Goal: Task Accomplishment & Management: Manage account settings

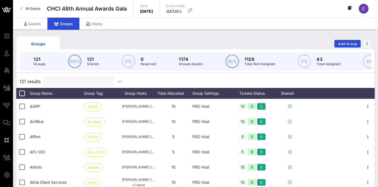
click at [67, 83] on input "text" at bounding box center [77, 81] width 63 height 7
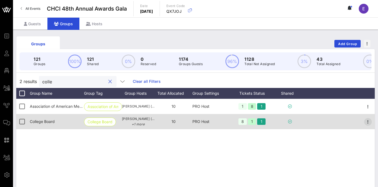
type input "colle"
click at [367, 124] on icon "button" at bounding box center [368, 121] width 7 height 7
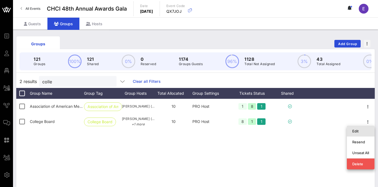
click at [352, 132] on div "Edit" at bounding box center [360, 131] width 17 height 4
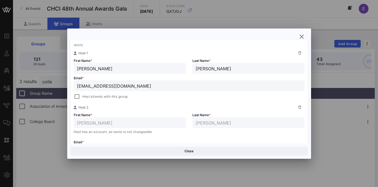
scroll to position [99, 0]
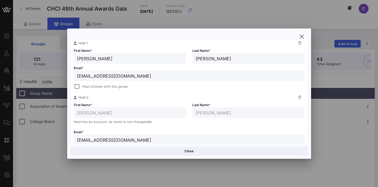
click at [299, 43] on icon at bounding box center [299, 42] width 3 height 3
type input "Ismael"
type input "Ayala"
type input "iayala@collegeboard.org"
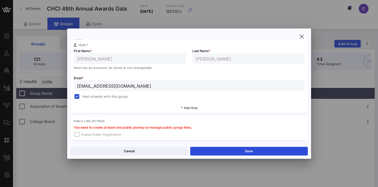
scroll to position [108, 0]
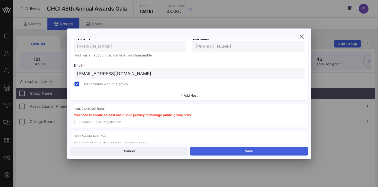
click at [249, 153] on button "Save" at bounding box center [249, 151] width 118 height 9
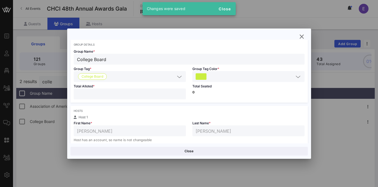
scroll to position [0, 0]
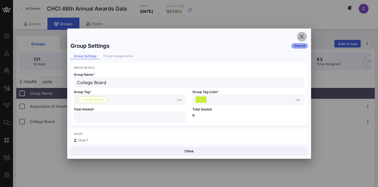
click at [301, 37] on icon "button" at bounding box center [302, 36] width 7 height 7
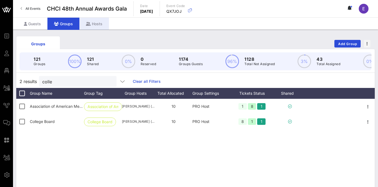
click at [95, 28] on div "Hosts" at bounding box center [94, 24] width 30 height 12
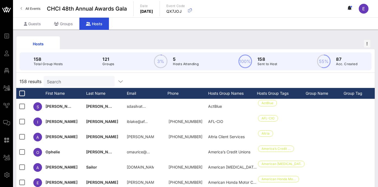
click at [77, 80] on input "Search" at bounding box center [78, 81] width 63 height 7
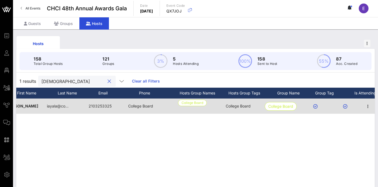
scroll to position [0, 80]
type input "isma"
click at [316, 107] on icon at bounding box center [315, 106] width 4 height 4
click at [368, 107] on icon "button" at bounding box center [368, 106] width 7 height 7
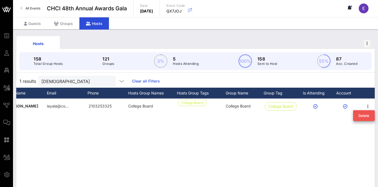
click at [332, 124] on div "I Ismael Ayala iayala@co… 2103253325 College Board College Board College Board …" at bounding box center [195, 179] width 358 height 163
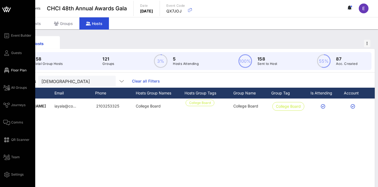
click at [5, 70] on icon at bounding box center [6, 70] width 7 height 1
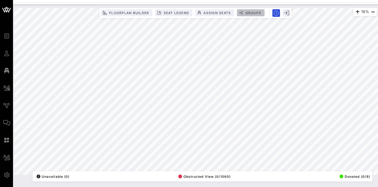
click at [249, 11] on span "Groups" at bounding box center [253, 13] width 16 height 4
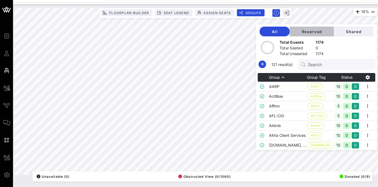
drag, startPoint x: 316, startPoint y: 34, endPoint x: 322, endPoint y: 34, distance: 5.1
click at [316, 34] on button "Reserved" at bounding box center [312, 32] width 44 height 10
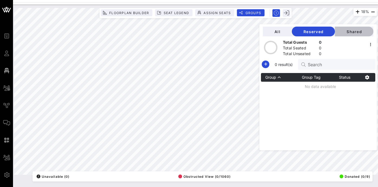
click at [348, 33] on span "Shared" at bounding box center [354, 31] width 30 height 5
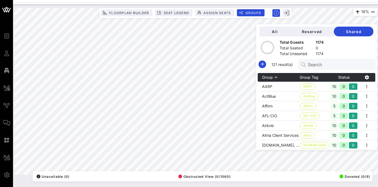
click at [334, 68] on div "Search" at bounding box center [339, 64] width 63 height 11
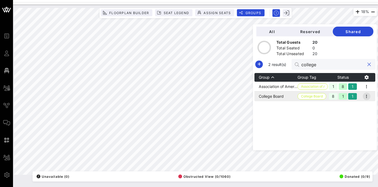
type input "college"
click at [369, 94] on icon "button" at bounding box center [366, 96] width 7 height 7
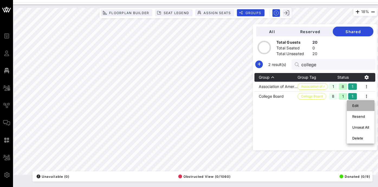
click at [361, 105] on div "Edit" at bounding box center [360, 105] width 17 height 4
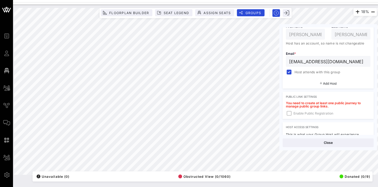
scroll to position [114, 0]
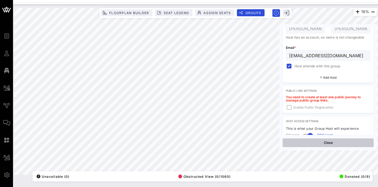
click at [341, 143] on button "Close" at bounding box center [328, 142] width 91 height 9
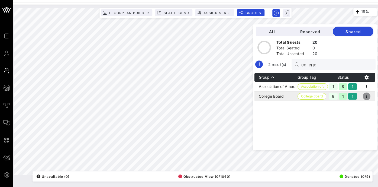
click at [368, 96] on icon "button" at bounding box center [366, 96] width 7 height 7
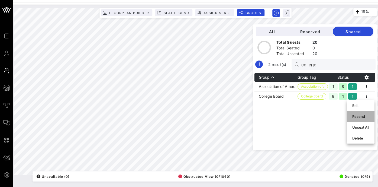
click at [363, 115] on div "Resend" at bounding box center [360, 116] width 17 height 4
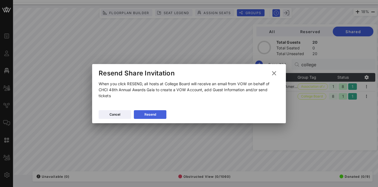
click at [148, 115] on button "Resend" at bounding box center [150, 114] width 33 height 9
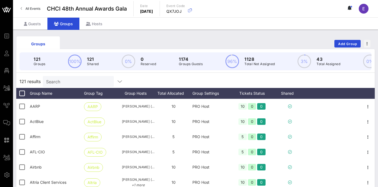
click at [81, 78] on input "Search" at bounding box center [77, 81] width 63 height 7
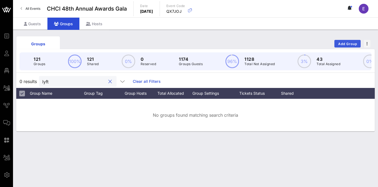
type input "lyft"
click at [342, 42] on span "Add Group" at bounding box center [348, 44] width 20 height 4
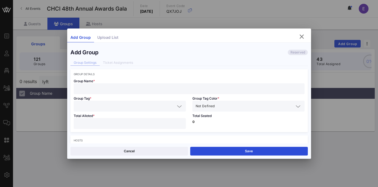
click at [140, 87] on input "text" at bounding box center [189, 88] width 224 height 7
type input "Lyft"
click at [148, 109] on div at bounding box center [130, 106] width 106 height 11
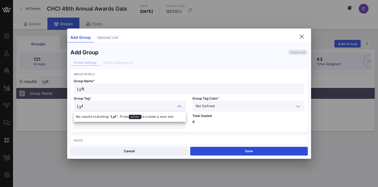
type input "Lyft"
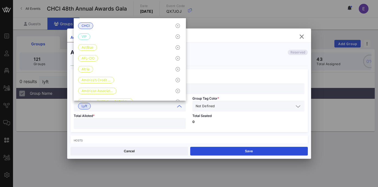
click at [234, 79] on div "Group Name * Lyft" at bounding box center [188, 85] width 237 height 18
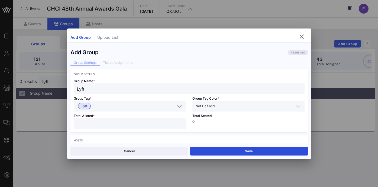
click at [230, 106] on input "text" at bounding box center [255, 105] width 78 height 7
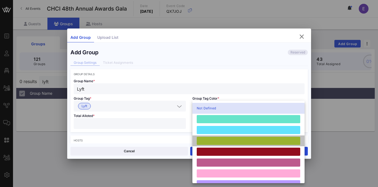
click at [219, 137] on div at bounding box center [248, 141] width 103 height 8
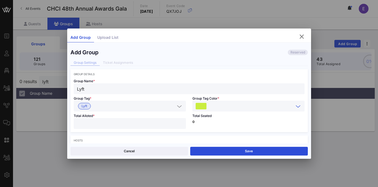
click at [151, 125] on input "number" at bounding box center [130, 123] width 106 height 7
type input "**"
click at [220, 127] on div "Total Seated 0" at bounding box center [248, 121] width 119 height 21
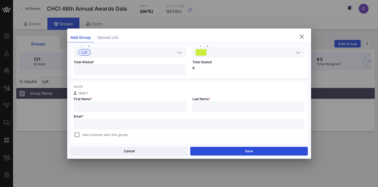
scroll to position [74, 0]
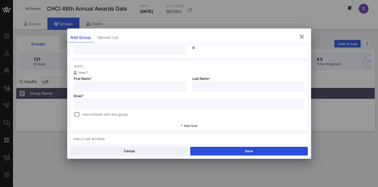
click at [136, 85] on input "text" at bounding box center [130, 86] width 106 height 7
paste input "[PERSON_NAME]"
click at [93, 88] on input "[PERSON_NAME]" at bounding box center [130, 86] width 106 height 7
type input "[PERSON_NAME]"
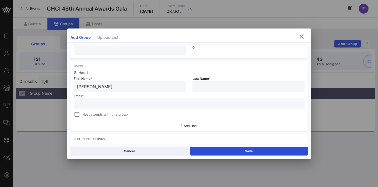
paste input "[PERSON_NAME]"
type input "[PERSON_NAME]"
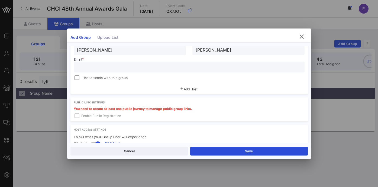
scroll to position [112, 0]
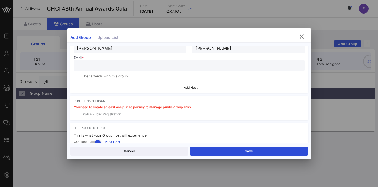
click at [180, 69] on input "text" at bounding box center [189, 65] width 224 height 7
paste input "[EMAIL_ADDRESS][DOMAIN_NAME]"
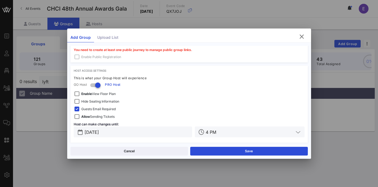
scroll to position [172, 0]
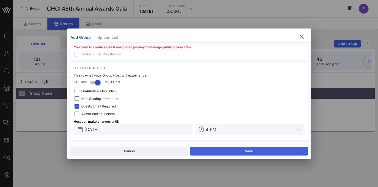
type input "[EMAIL_ADDRESS][DOMAIN_NAME]"
click at [237, 151] on button "Save" at bounding box center [249, 151] width 118 height 9
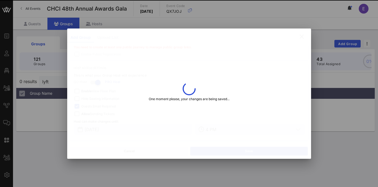
type input "[PERSON_NAME]"
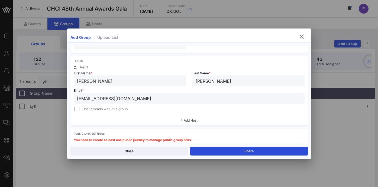
scroll to position [80, 0]
click at [302, 37] on icon "button" at bounding box center [302, 36] width 7 height 7
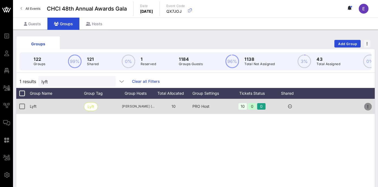
click at [370, 104] on icon "button" at bounding box center [368, 106] width 7 height 7
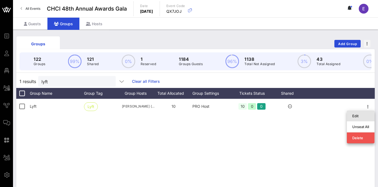
click at [361, 113] on div "Edit" at bounding box center [360, 115] width 17 height 9
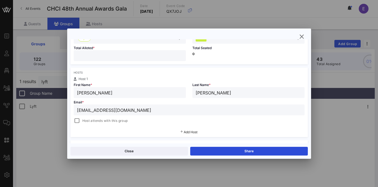
scroll to position [67, 0]
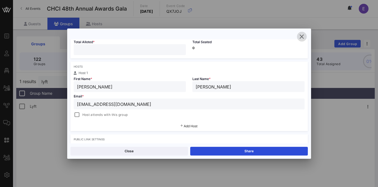
click at [302, 35] on icon "button" at bounding box center [302, 36] width 7 height 7
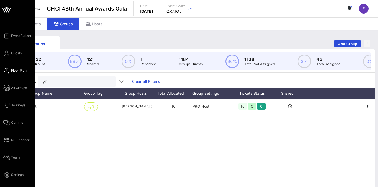
click at [12, 73] on span "Floor Plan" at bounding box center [18, 70] width 15 height 5
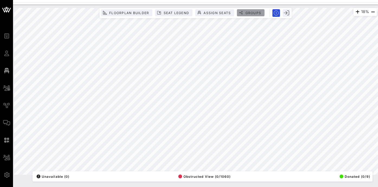
click at [250, 14] on span "Groups" at bounding box center [253, 13] width 16 height 4
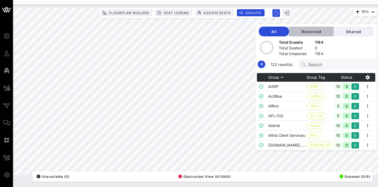
click at [321, 31] on span "Reserved" at bounding box center [311, 31] width 36 height 5
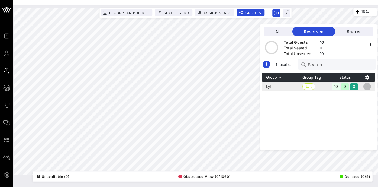
click at [370, 88] on icon "button" at bounding box center [367, 86] width 7 height 7
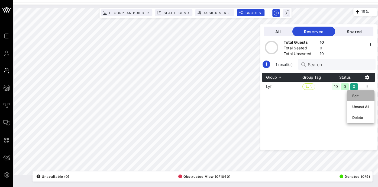
click at [357, 98] on div "Edit" at bounding box center [360, 95] width 17 height 9
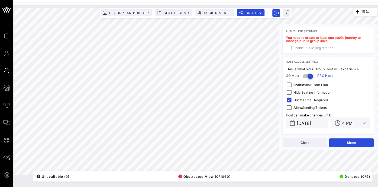
scroll to position [165, 0]
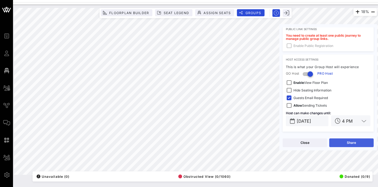
click at [351, 141] on button "Share" at bounding box center [351, 142] width 44 height 9
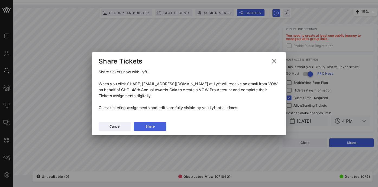
click at [151, 129] on div "Share" at bounding box center [149, 126] width 9 height 5
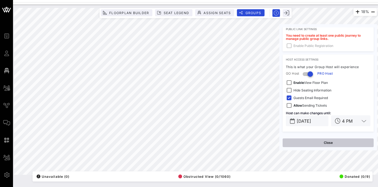
click at [330, 143] on button "Close" at bounding box center [328, 142] width 91 height 9
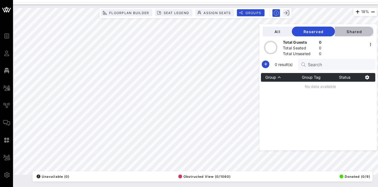
click at [350, 32] on span "Shared" at bounding box center [354, 31] width 30 height 5
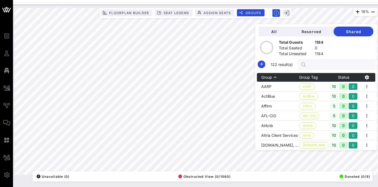
click at [336, 66] on input "text" at bounding box center [339, 64] width 63 height 7
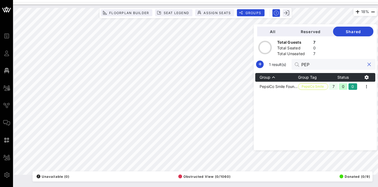
type input "PEP"
